Goal: Information Seeking & Learning: Learn about a topic

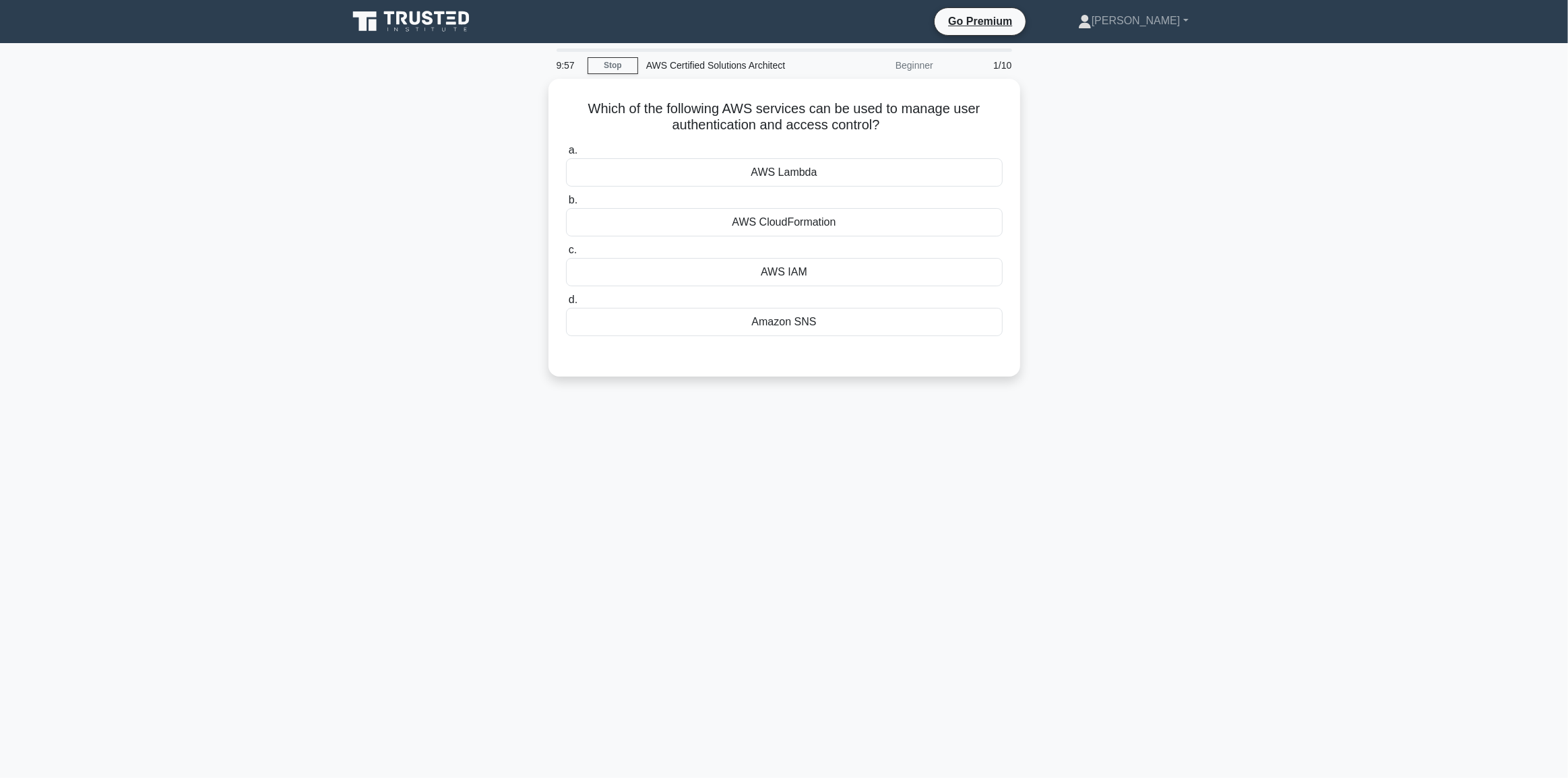
click at [429, 25] on icon at bounding box center [413, 22] width 129 height 26
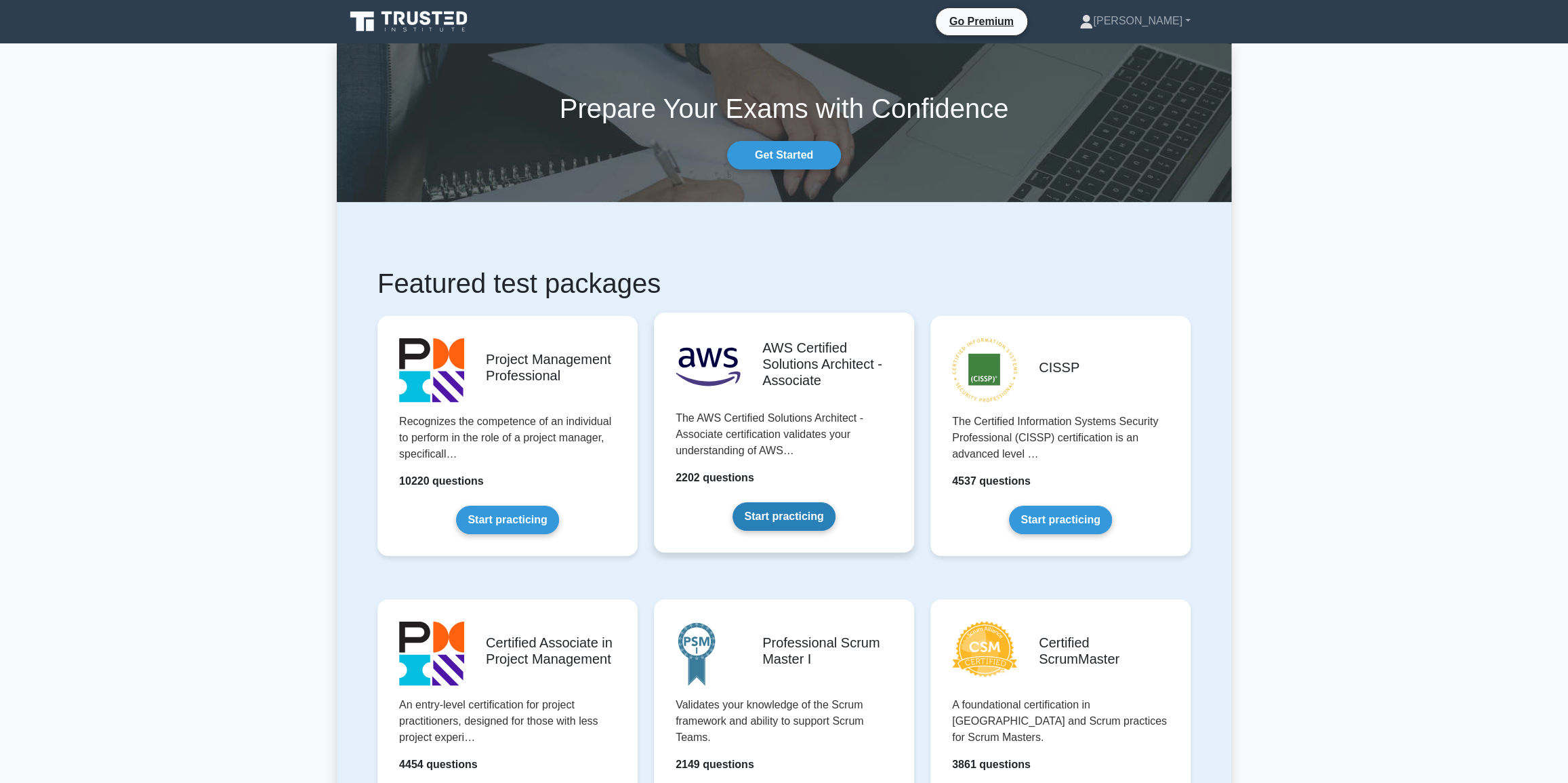
click at [776, 512] on link "Start practicing" at bounding box center [784, 516] width 102 height 29
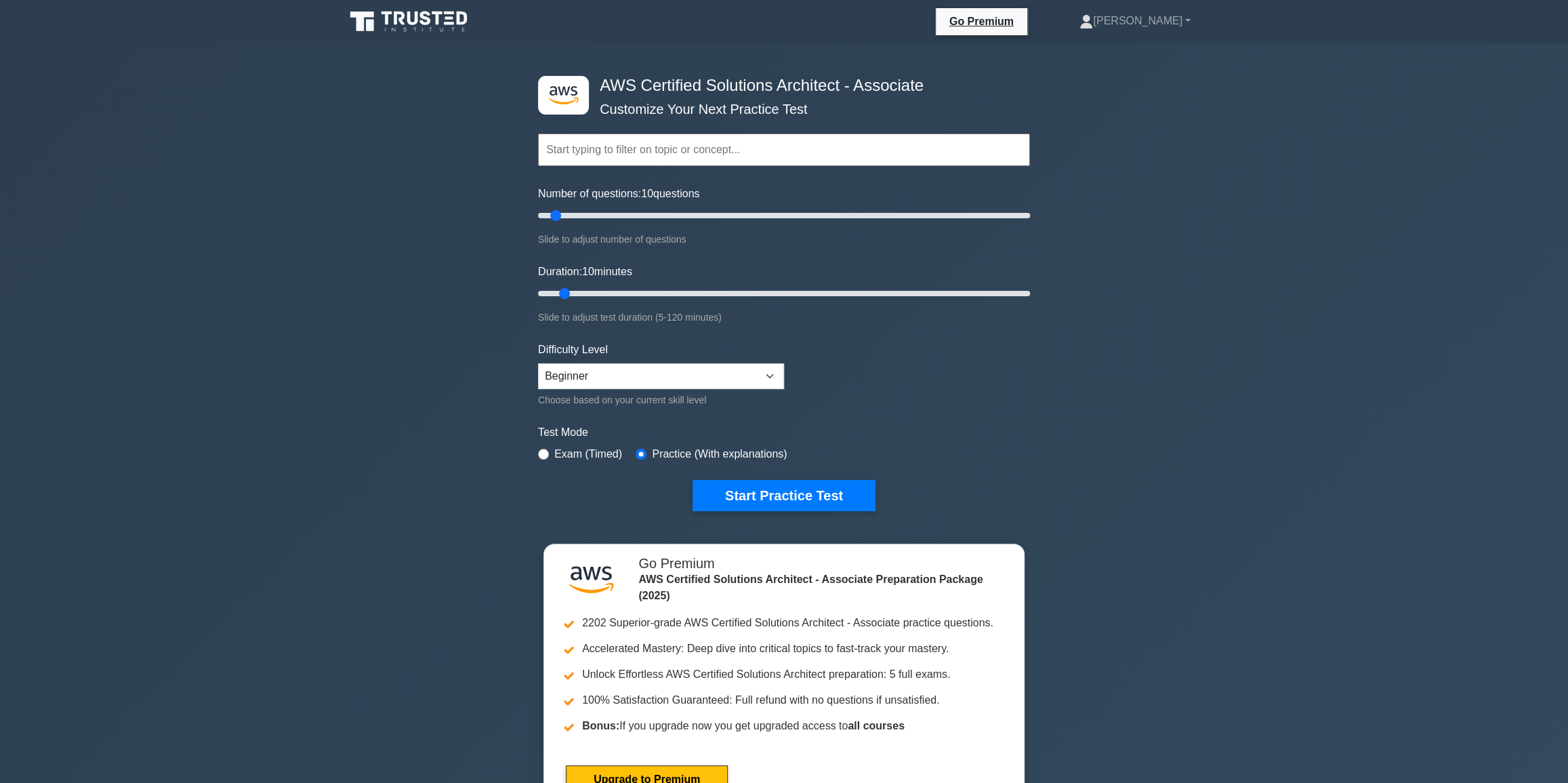
click at [800, 147] on input "text" at bounding box center [784, 150] width 492 height 32
click at [677, 150] on input "text" at bounding box center [784, 150] width 492 height 32
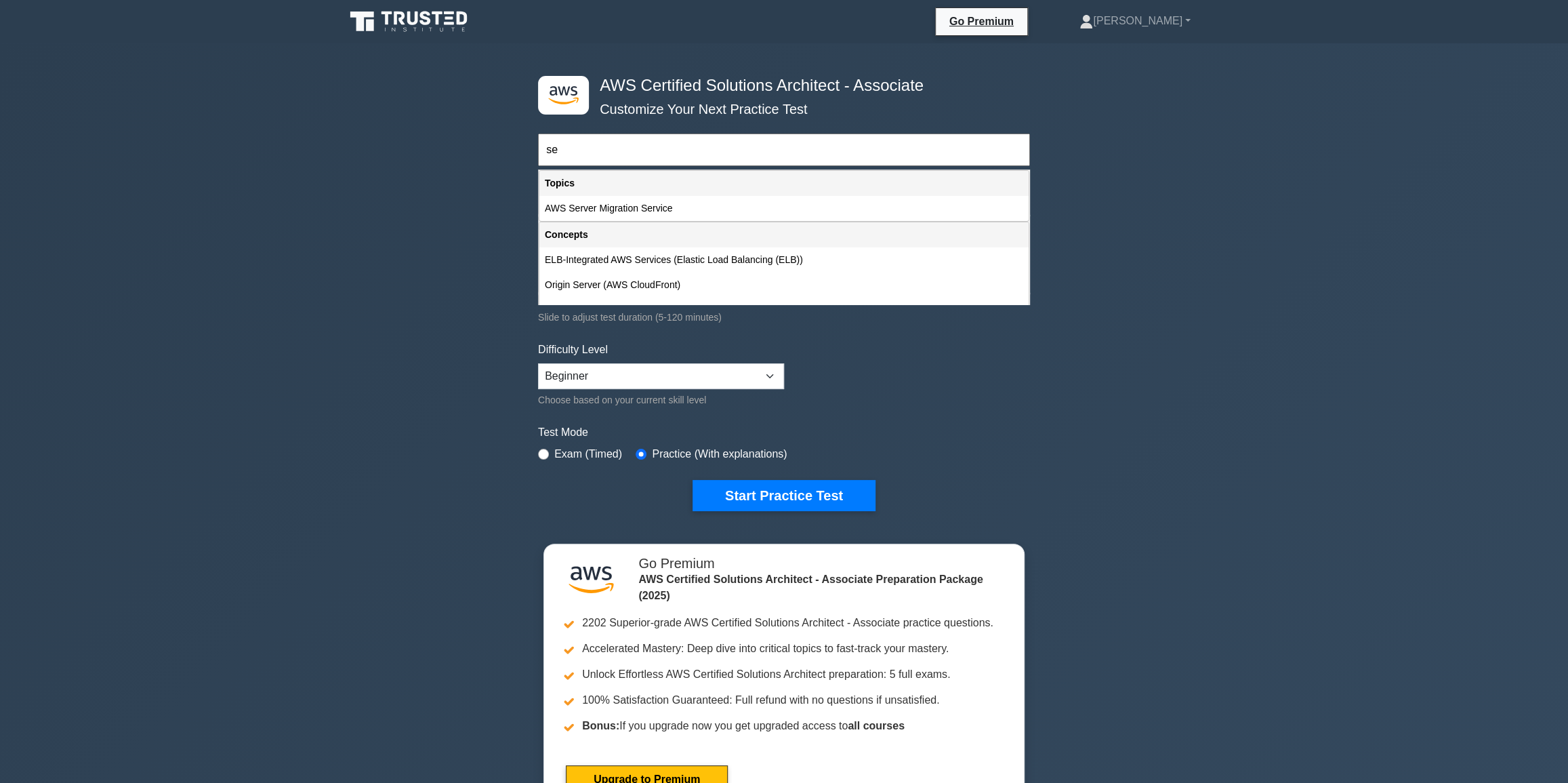
type input "s"
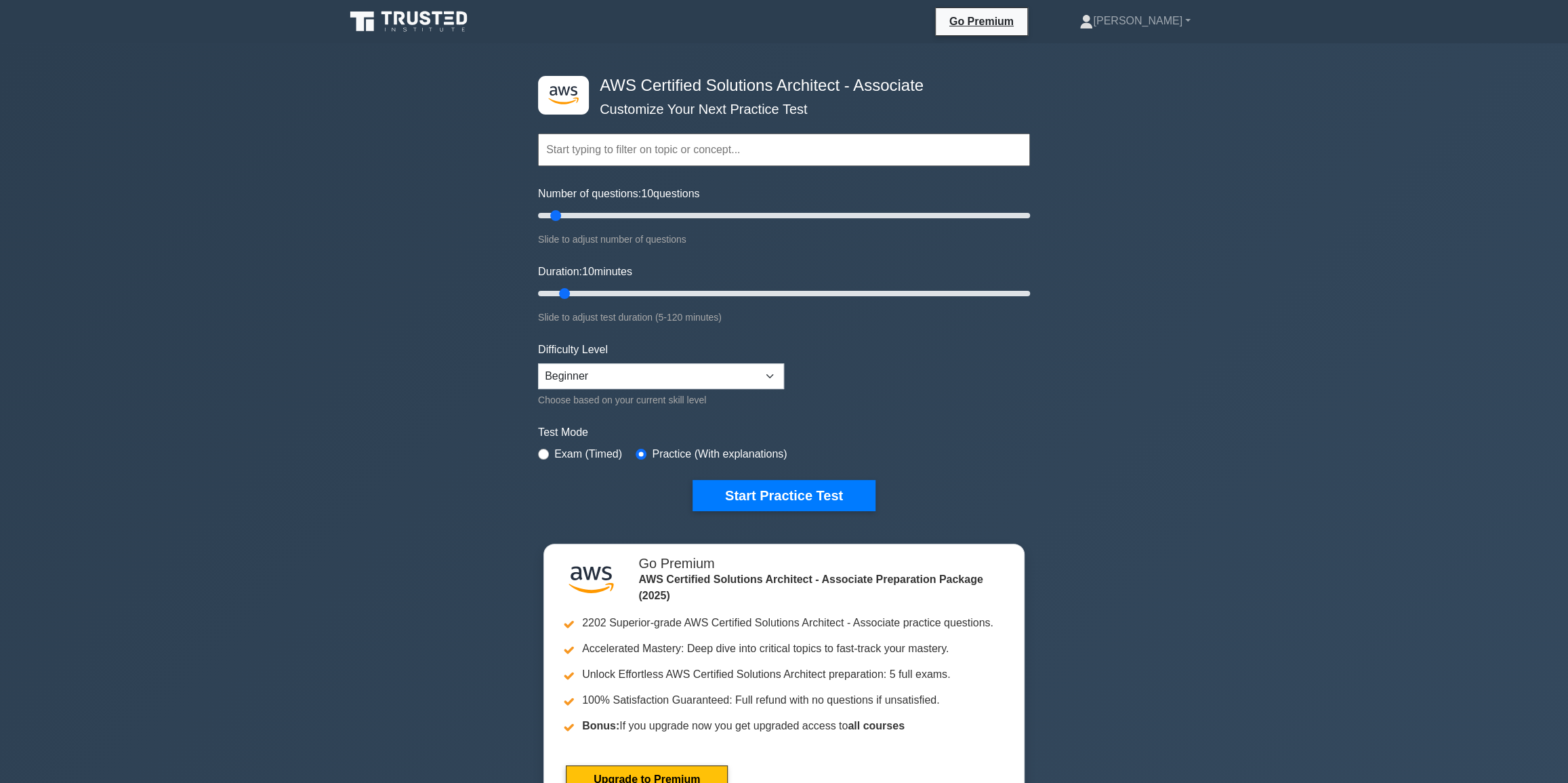
paste input "Lambda, API Gateway, Step Functions, EventBridge, Kinesis vs SNS vs SQS"
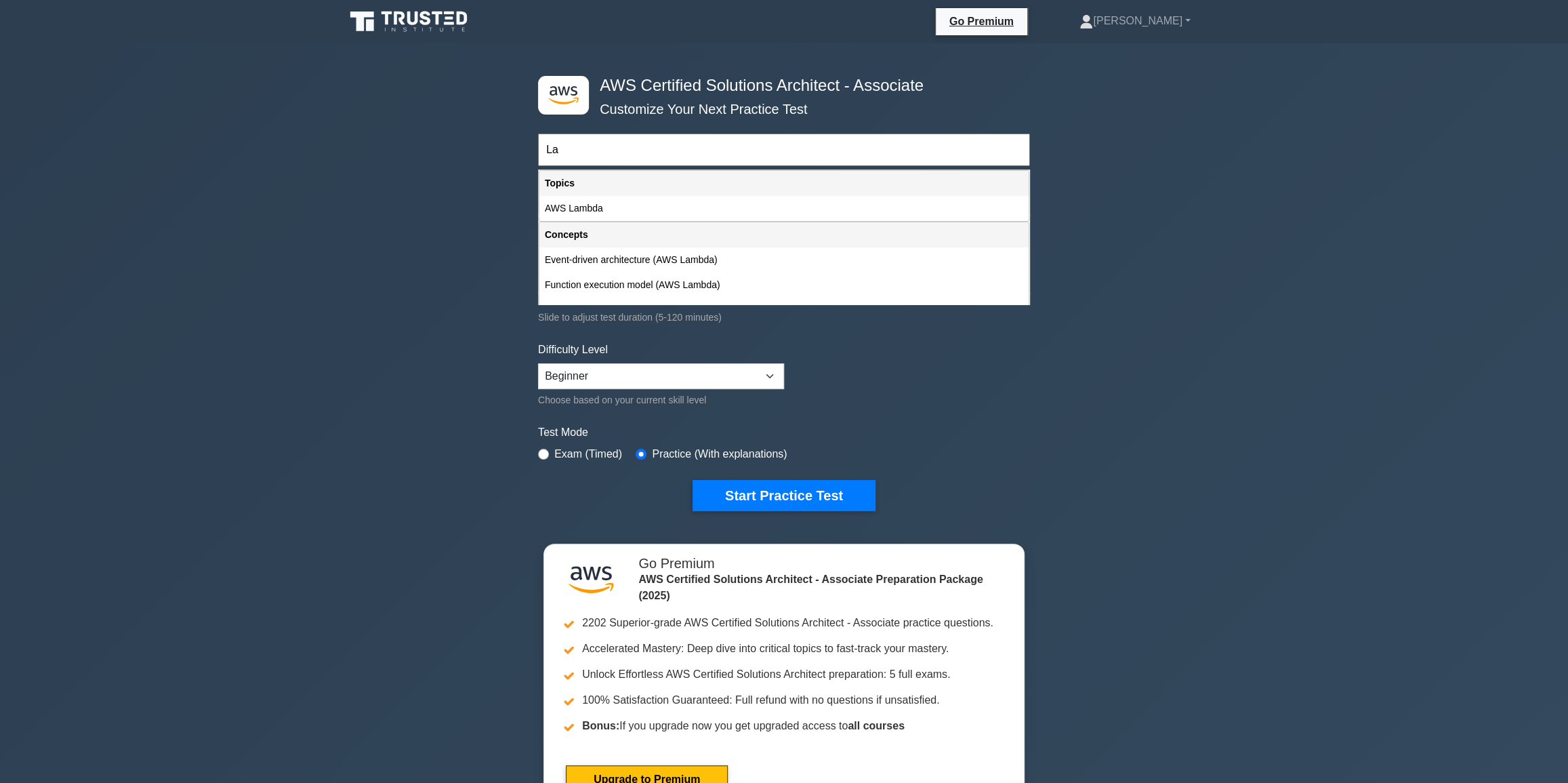
type input "L"
type input "s"
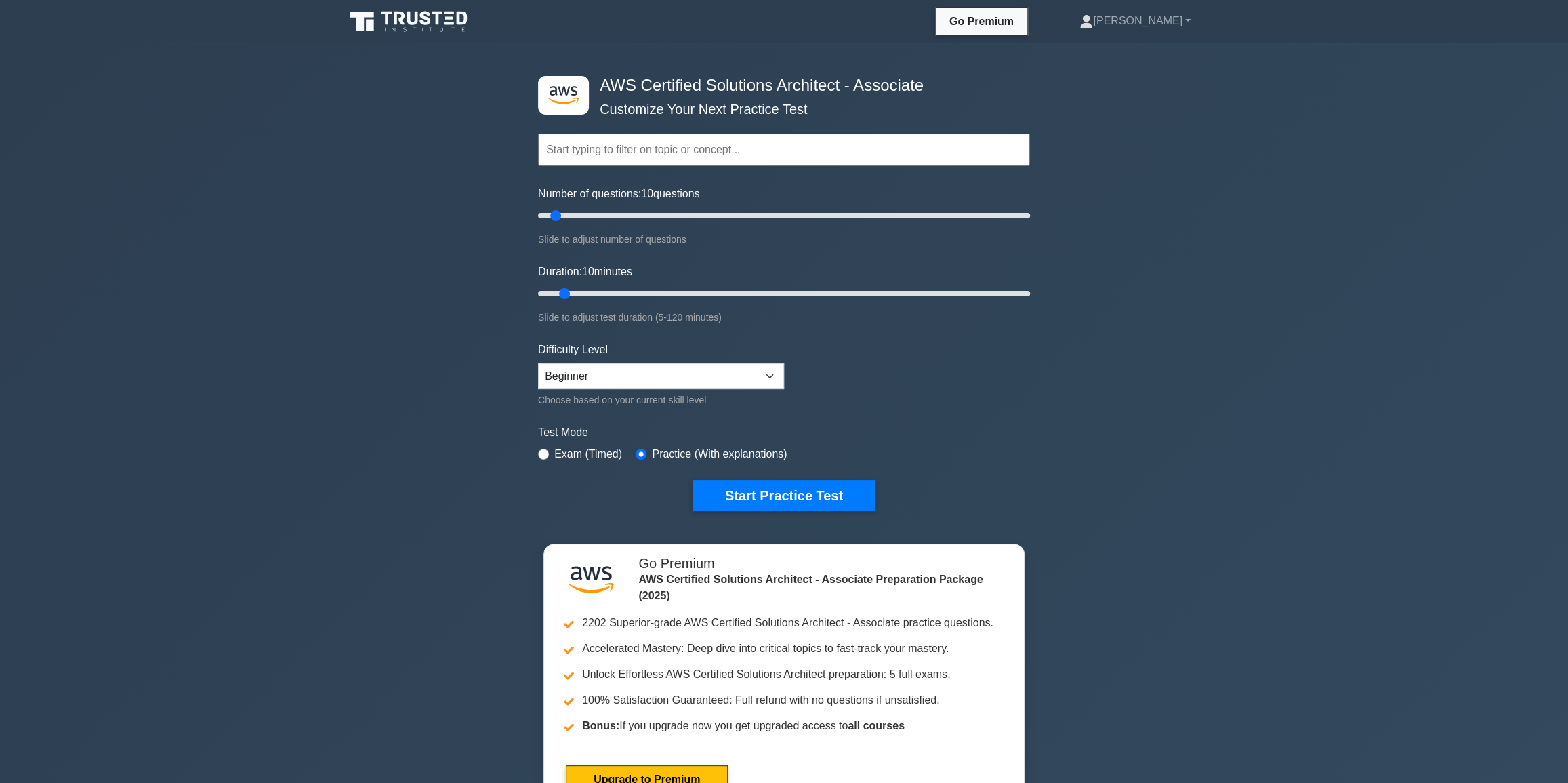
click at [612, 152] on input "text" at bounding box center [784, 150] width 492 height 32
paste input "Serverless & Event-Driven"
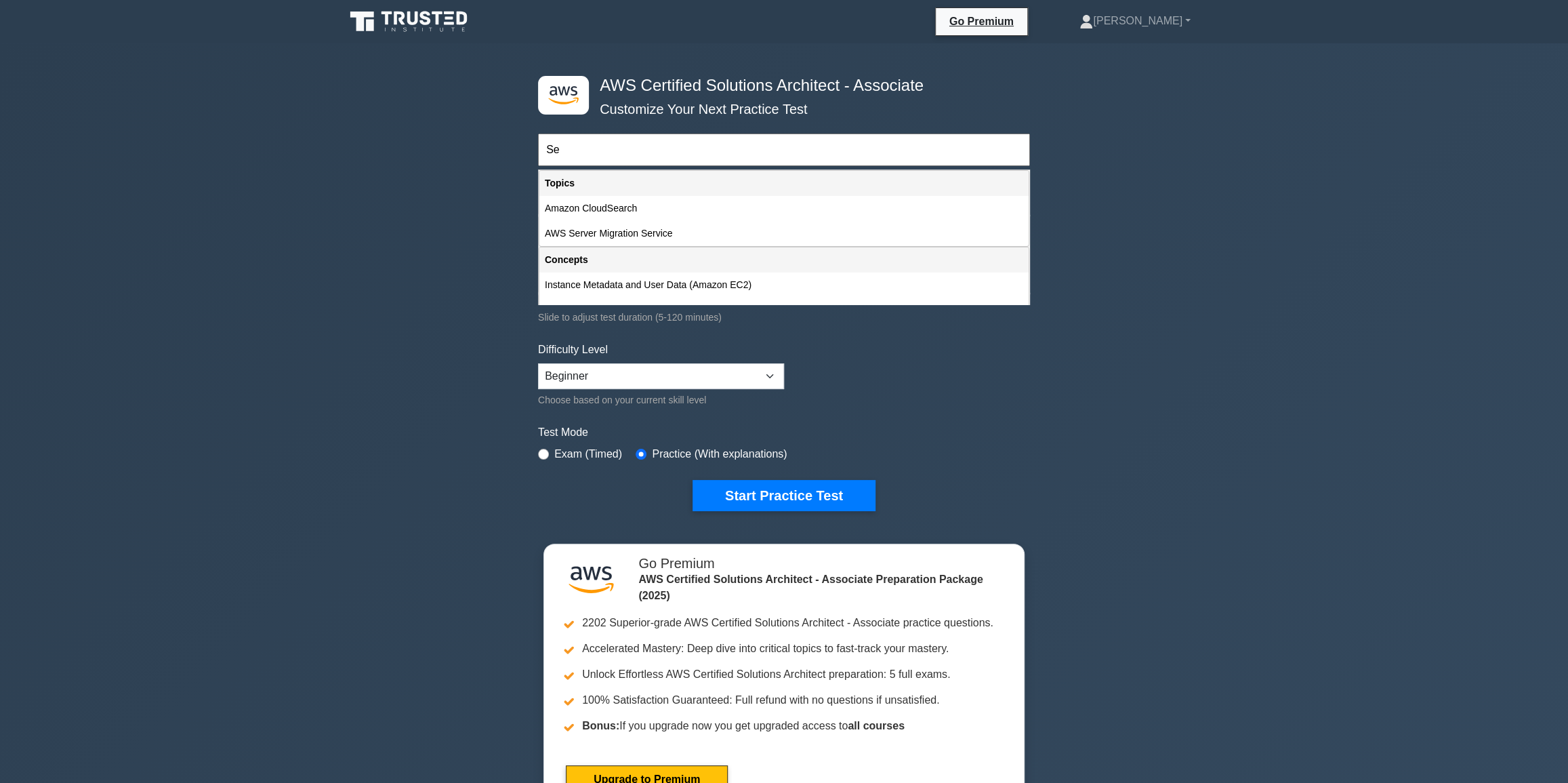
type input "S"
type input "s"
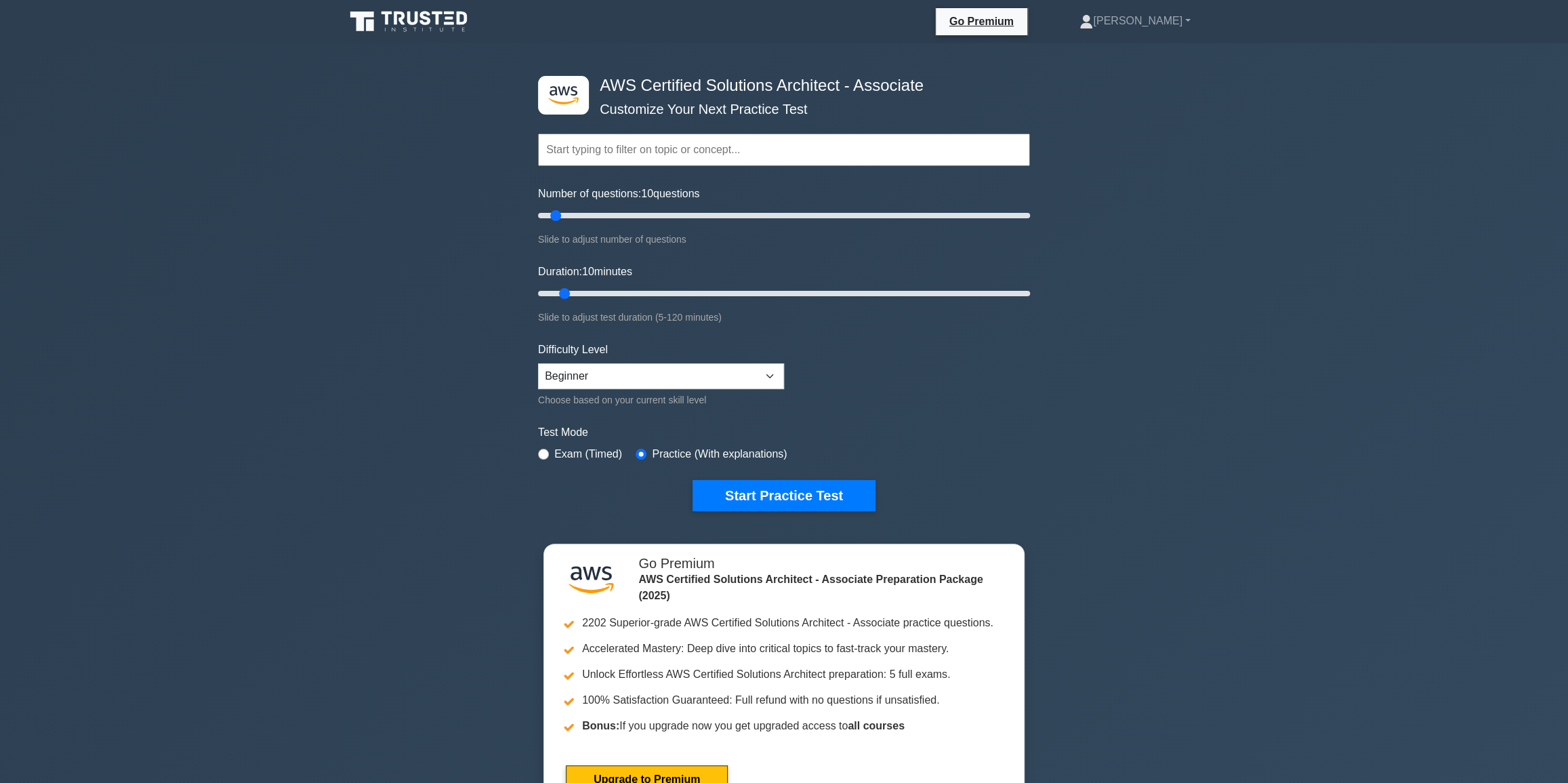
paste input "Serverless & Event-Driven"
drag, startPoint x: 686, startPoint y: 148, endPoint x: 559, endPoint y: 155, distance: 127.2
click at [559, 155] on input "Serverless & Event-Driven" at bounding box center [784, 150] width 492 height 32
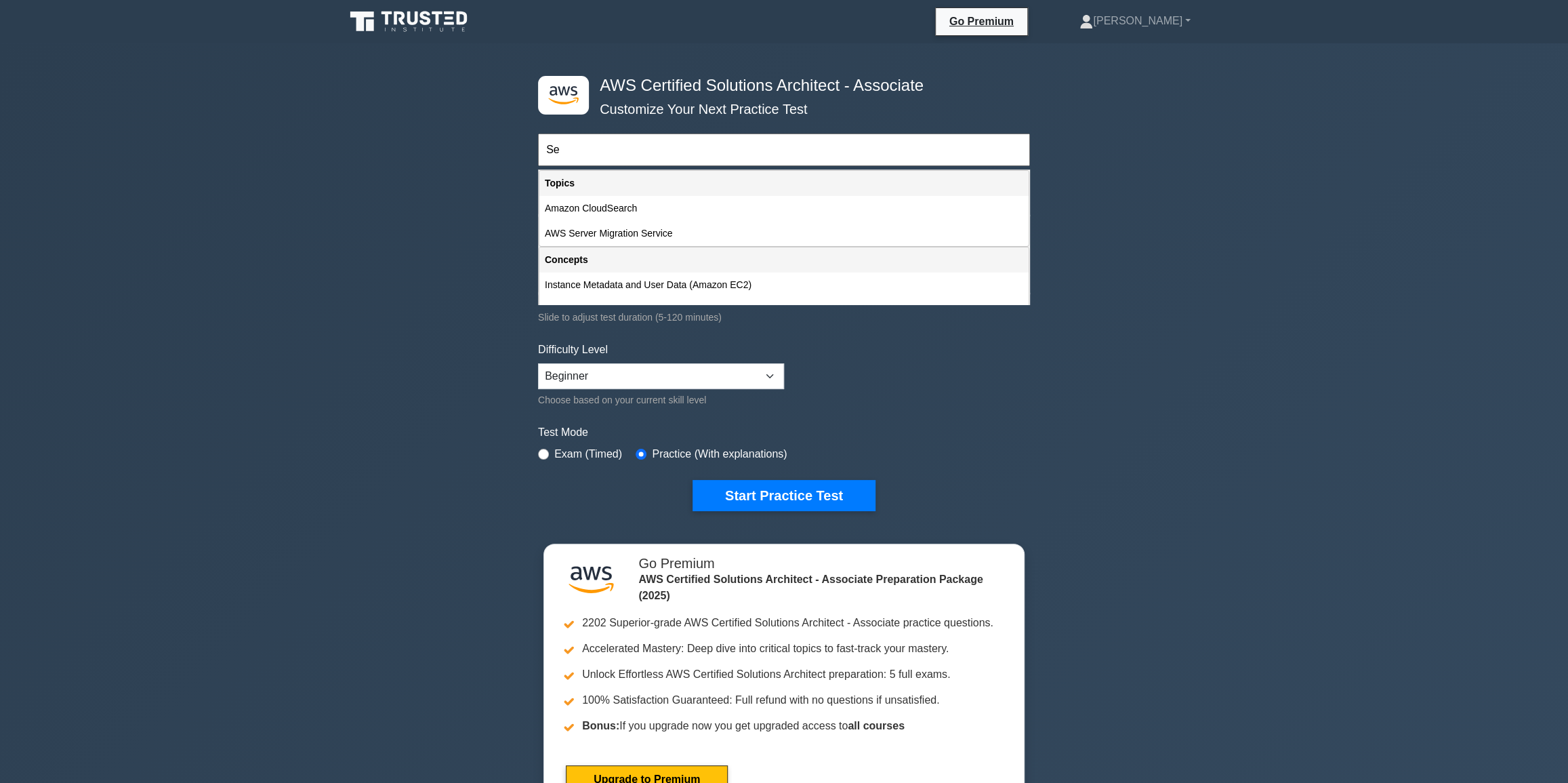
type input "S"
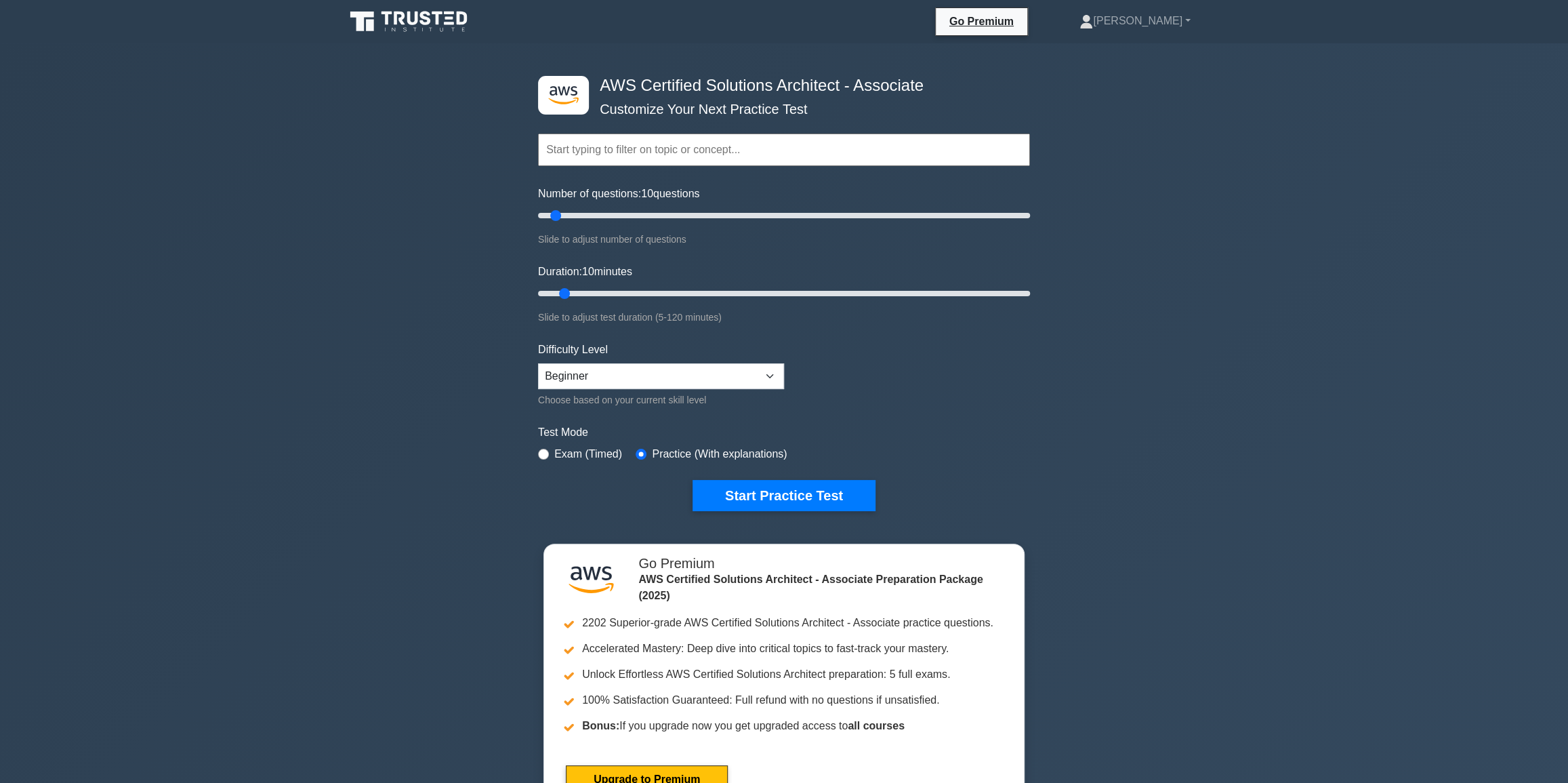
click at [617, 155] on input "text" at bounding box center [784, 150] width 492 height 32
paste input "API Gateway"
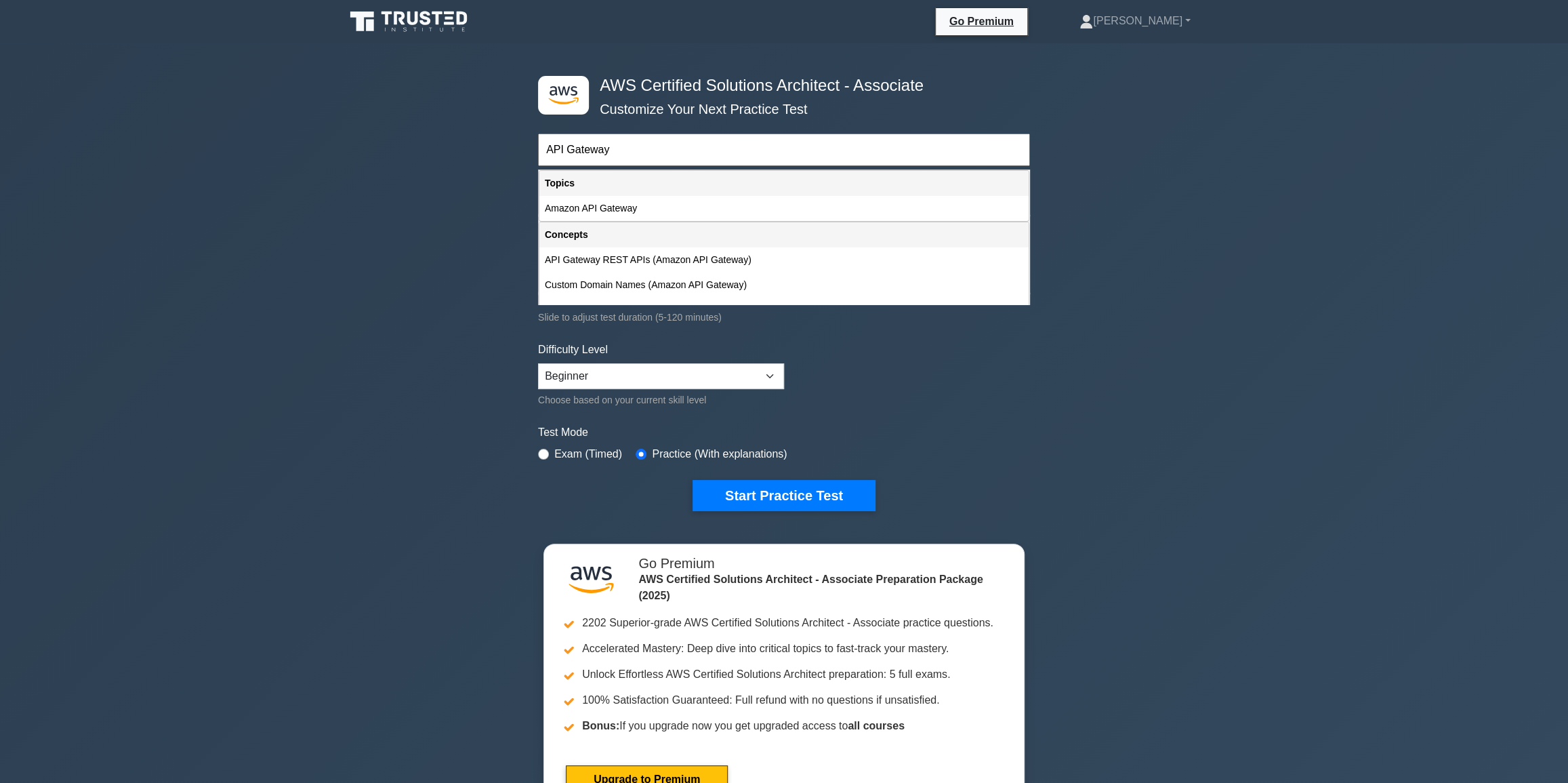
type input "API Gateway"
click at [1301, 308] on div ".st0{fill:#252F3E;} .st1{fill-rule:evenodd;clip-rule:evenodd;fill:#FF9900;} AWS…" at bounding box center [784, 437] width 1568 height 789
